Goal: Find specific page/section: Find specific page/section

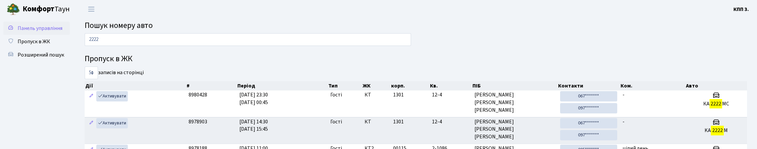
type input "2222"
click at [49, 23] on link "Панель управління" at bounding box center [36, 28] width 66 height 13
